Goal: Task Accomplishment & Management: Complete application form

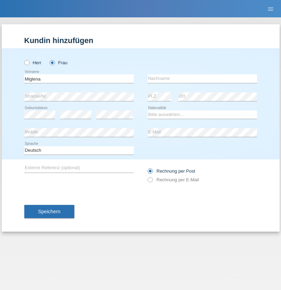
type input "Miglena"
click at [202, 79] on input "text" at bounding box center [203, 78] width 110 height 9
type input "[PERSON_NAME]"
select select "BG"
select select "C"
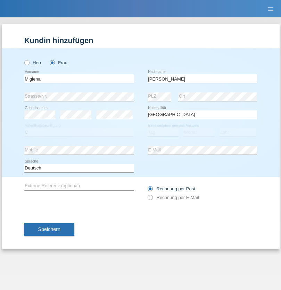
select select "07"
select select "2021"
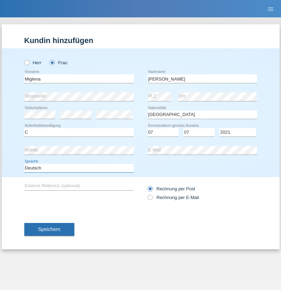
select select "en"
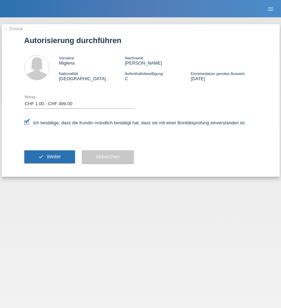
select select "1"
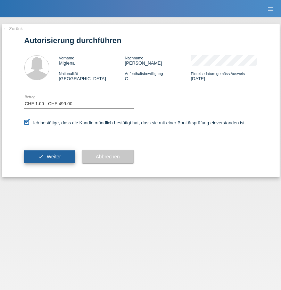
click at [49, 157] on span "Weiter" at bounding box center [54, 157] width 14 height 6
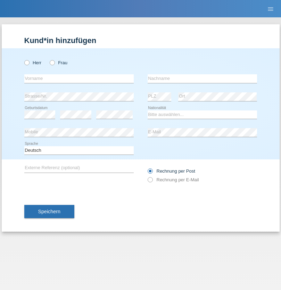
radio input "true"
click at [79, 79] on input "text" at bounding box center [79, 78] width 110 height 9
type input "Alessio"
click at [202, 79] on input "text" at bounding box center [203, 78] width 110 height 9
type input "Boss"
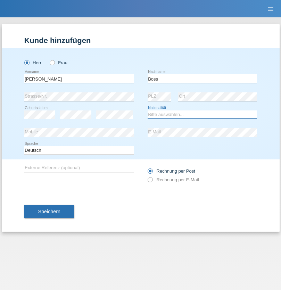
select select "CH"
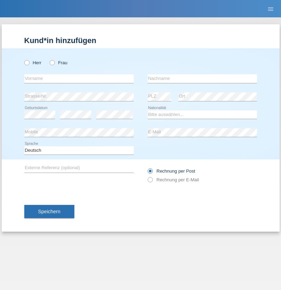
radio input "true"
click at [79, 79] on input "text" at bounding box center [79, 78] width 110 height 9
type input "firat"
click at [202, 79] on input "text" at bounding box center [203, 78] width 110 height 9
type input "kara"
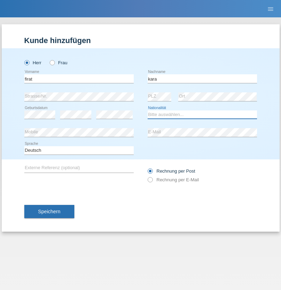
select select "CH"
radio input "true"
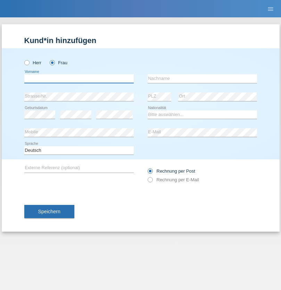
click at [79, 79] on input "text" at bounding box center [79, 78] width 110 height 9
type input "Sabrina"
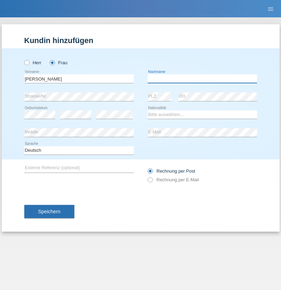
click at [202, 79] on input "text" at bounding box center [203, 78] width 110 height 9
type input "Santos"
select select "PT"
select select "C"
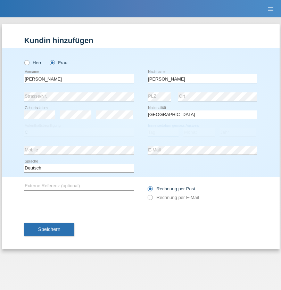
select select "05"
select select "12"
select select "2000"
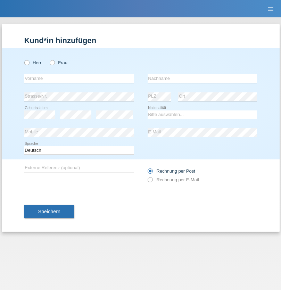
radio input "true"
click at [79, 79] on input "text" at bounding box center [79, 78] width 110 height 9
type input "Anett"
click at [202, 79] on input "text" at bounding box center [203, 78] width 110 height 9
type input "Tanner"
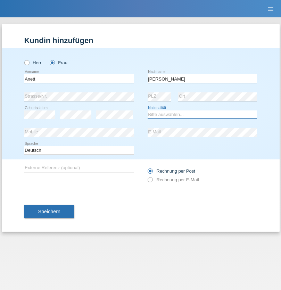
select select "HU"
select select "C"
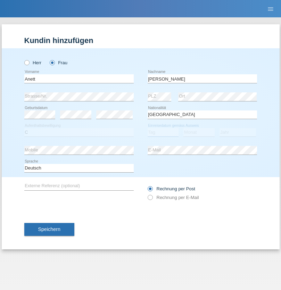
select select "04"
select select "09"
select select "2021"
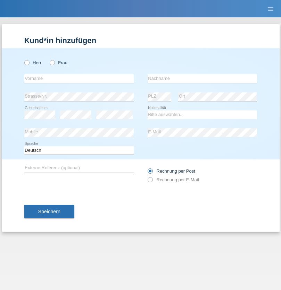
radio input "true"
click at [79, 79] on input "text" at bounding box center [79, 78] width 110 height 9
type input "Tanja"
click at [202, 79] on input "text" at bounding box center [203, 78] width 110 height 9
type input "Hirsiger"
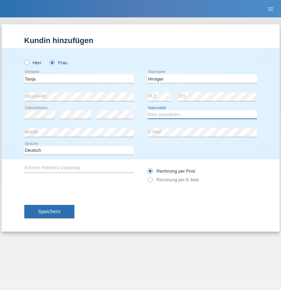
select select "CH"
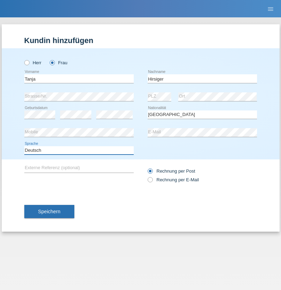
select select "en"
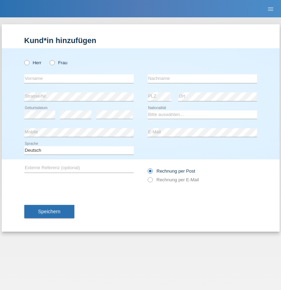
radio input "true"
click at [79, 79] on input "text" at bounding box center [79, 78] width 110 height 9
type input "Ketty"
click at [202, 79] on input "text" at bounding box center [203, 78] width 110 height 9
type input "Kalupnath"
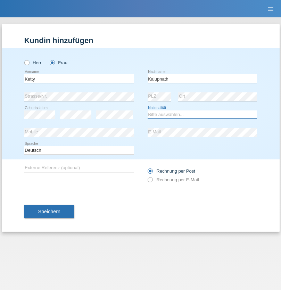
select select "CH"
